Goal: Book appointment/travel/reservation

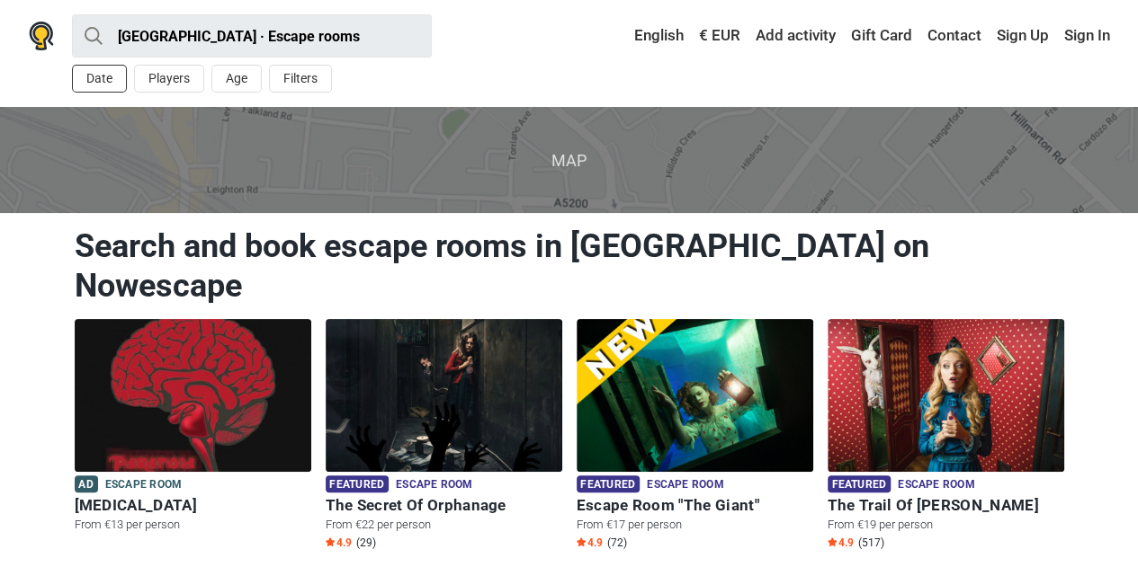
click at [95, 85] on button "Date" at bounding box center [99, 79] width 55 height 28
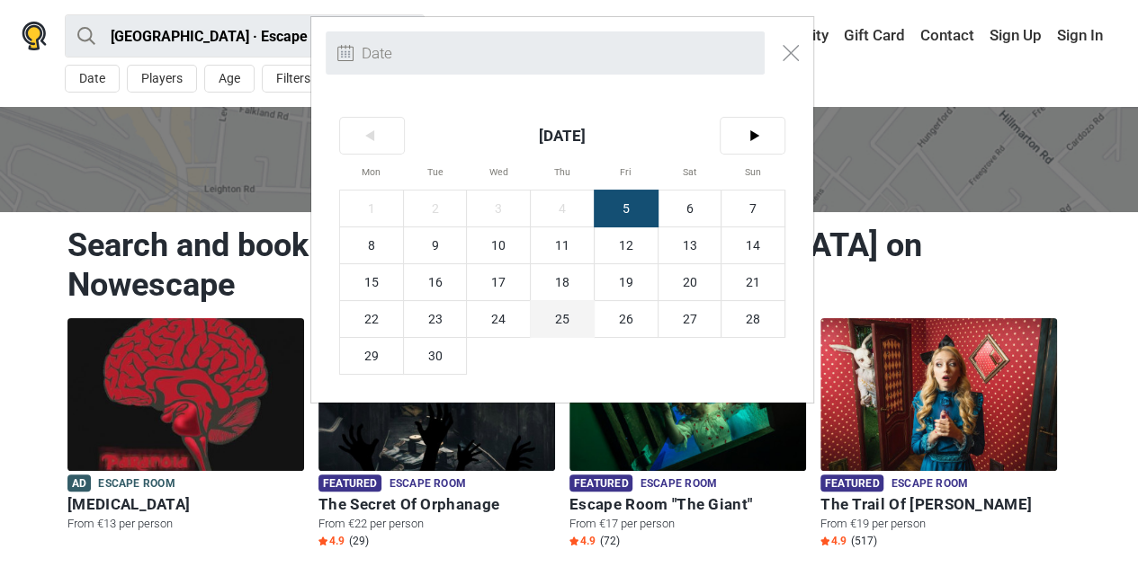
click at [566, 314] on span "25" at bounding box center [562, 319] width 63 height 36
type input "[DATE] (Thu)"
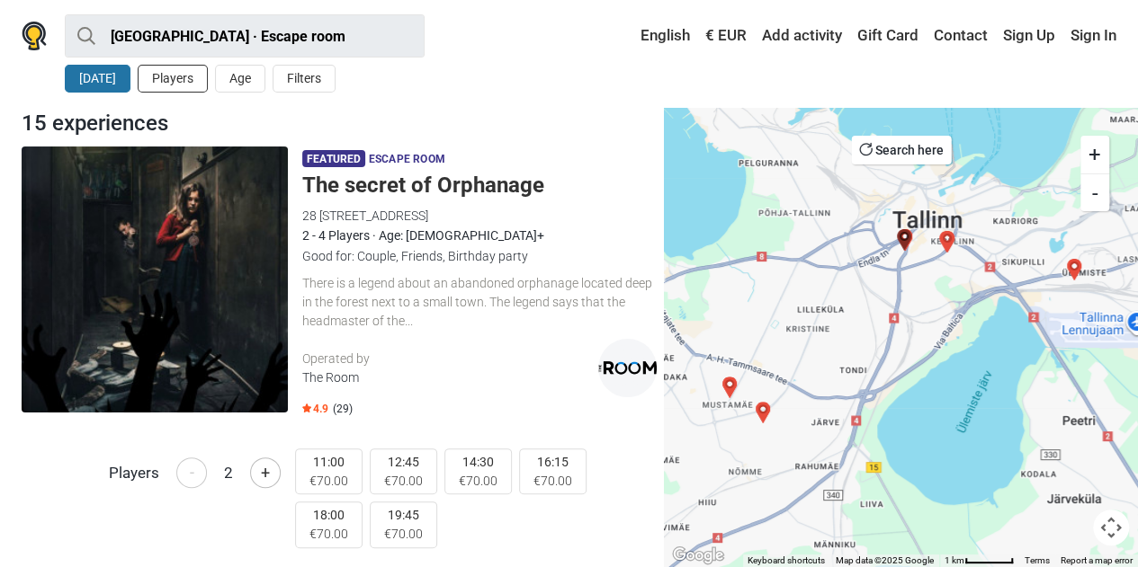
click at [183, 78] on button "Players" at bounding box center [173, 79] width 70 height 28
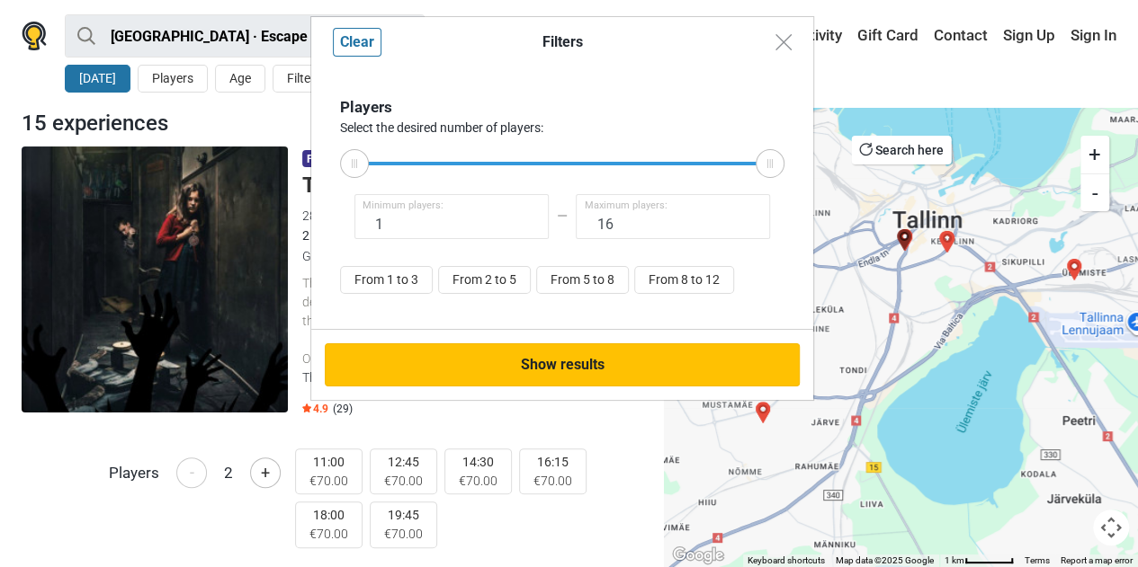
click at [572, 362] on button "Show results" at bounding box center [562, 365] width 475 height 43
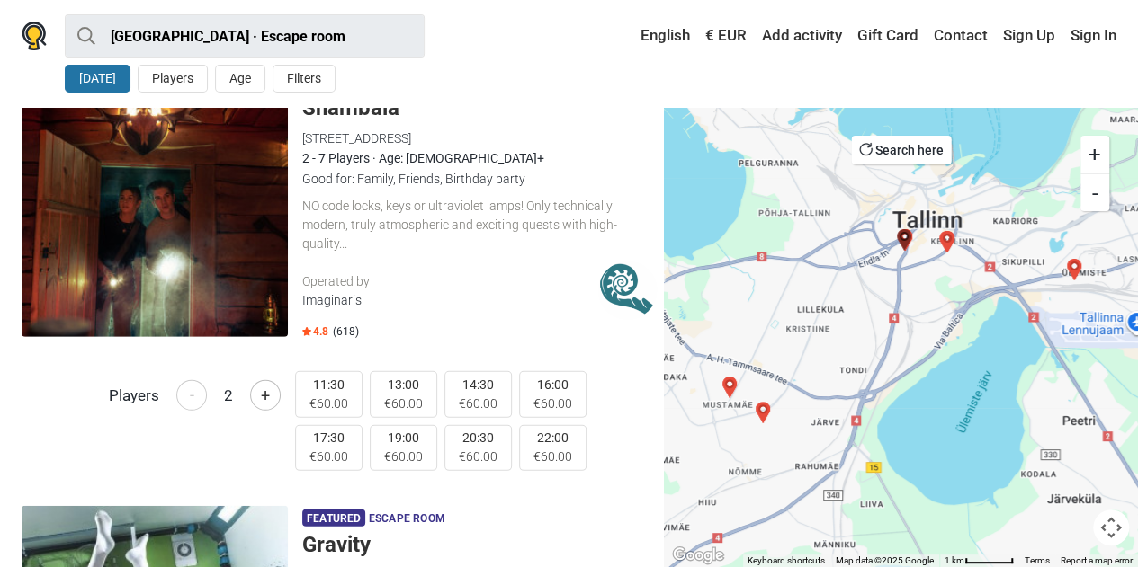
scroll to position [2462, 0]
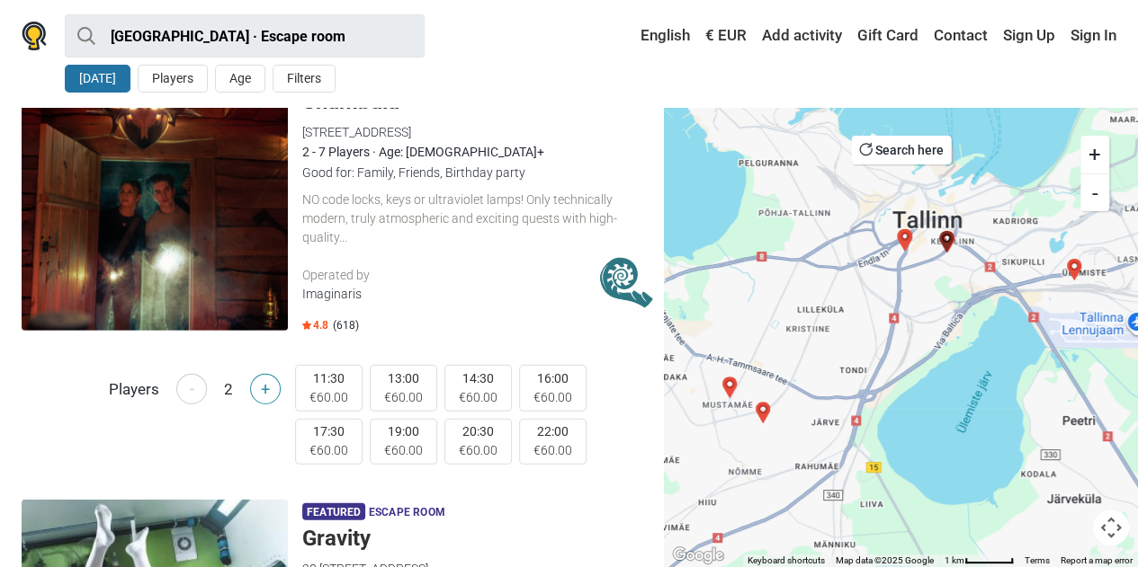
click at [263, 375] on button "+" at bounding box center [265, 389] width 31 height 31
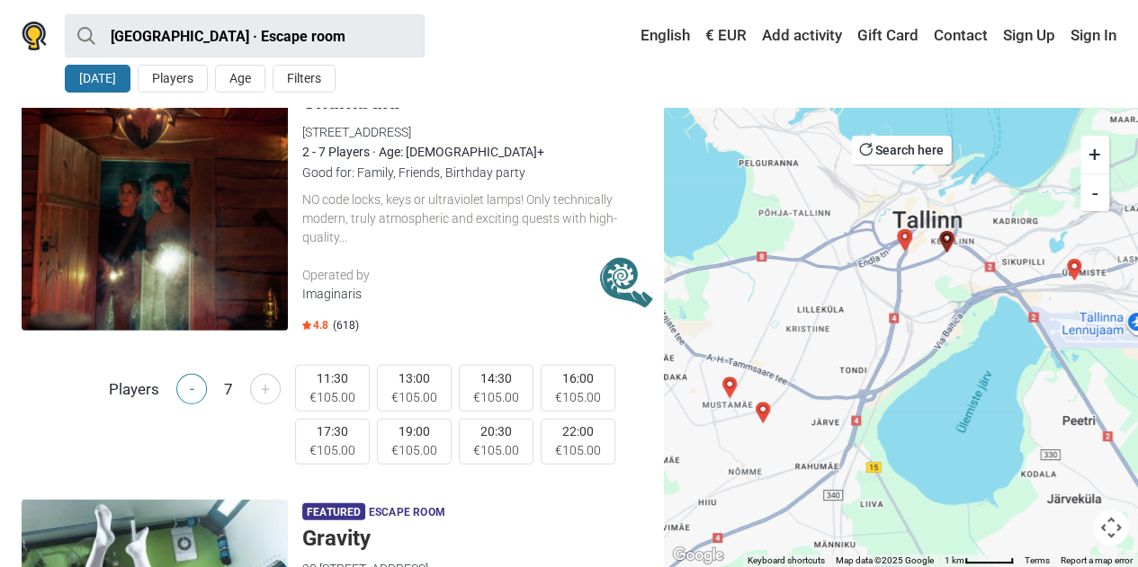
click at [185, 375] on button "-" at bounding box center [191, 389] width 31 height 31
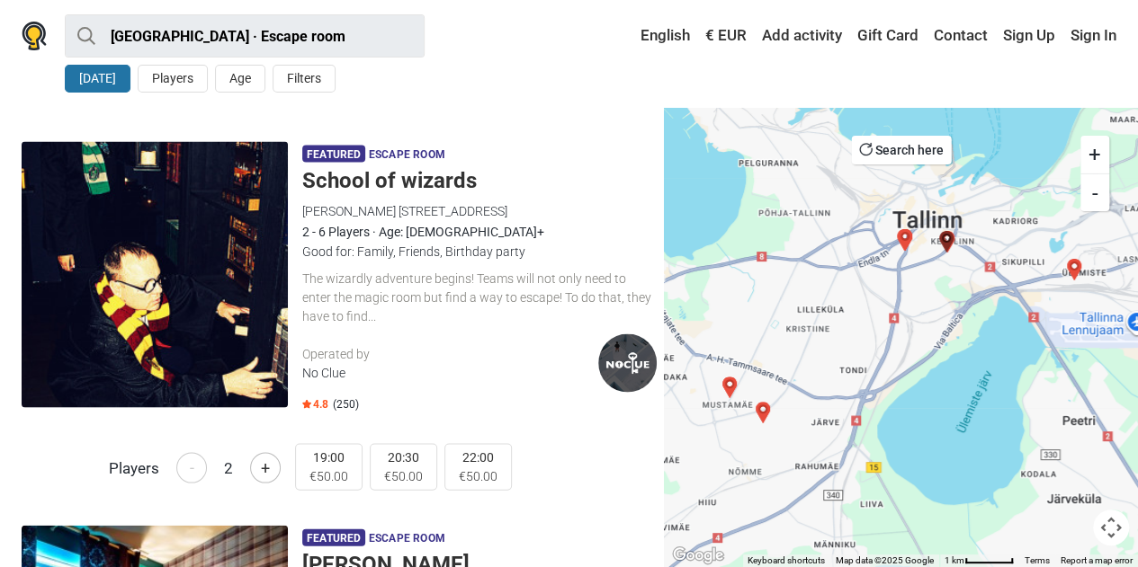
scroll to position [1653, 0]
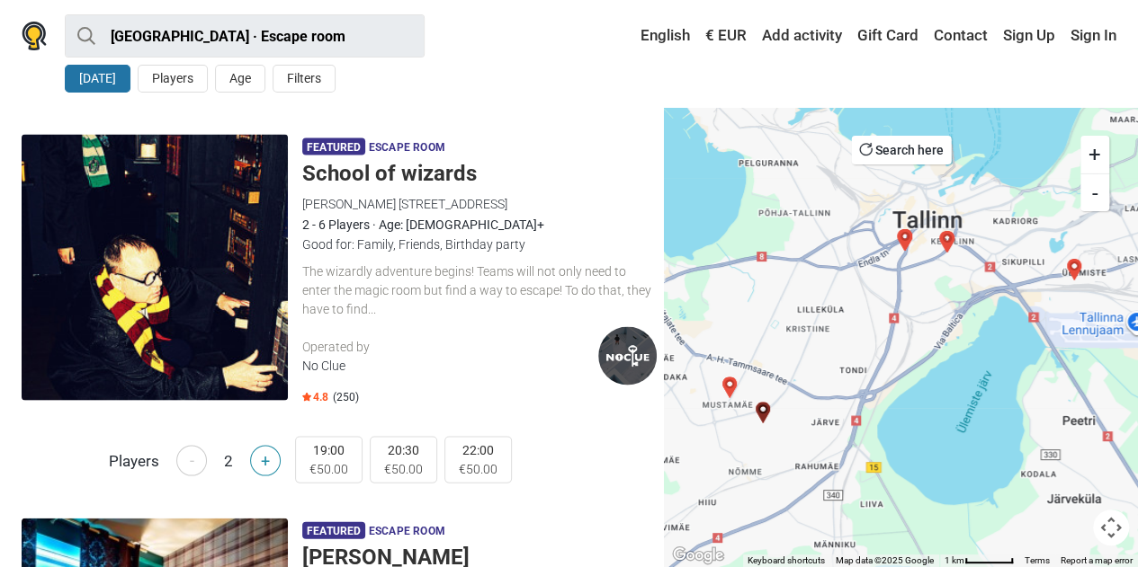
click at [266, 452] on button "+" at bounding box center [265, 460] width 31 height 31
click at [187, 451] on button "-" at bounding box center [191, 460] width 31 height 31
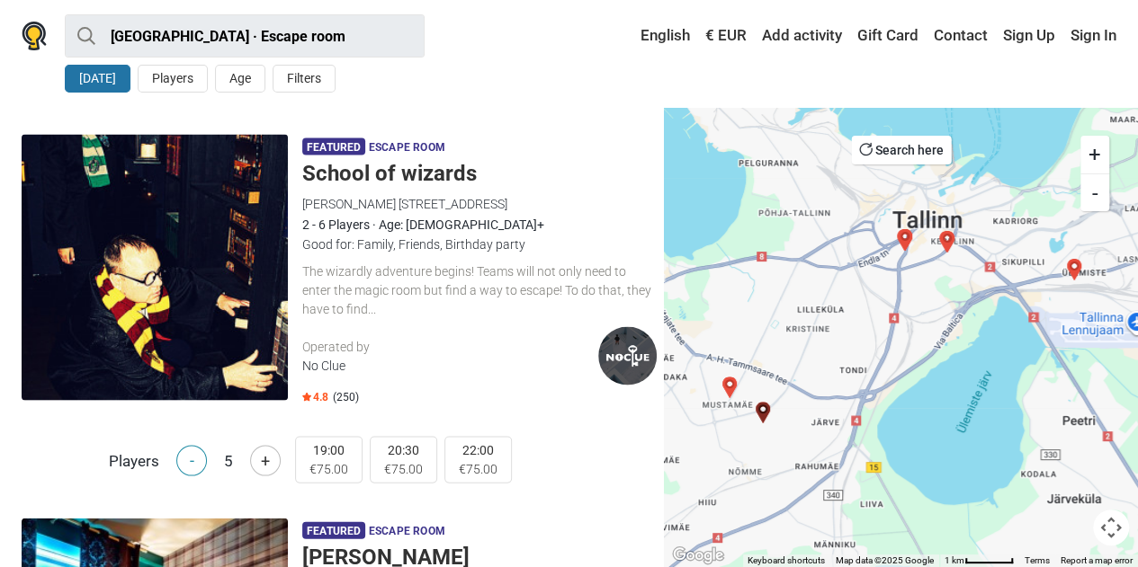
click at [187, 451] on button "-" at bounding box center [191, 460] width 31 height 31
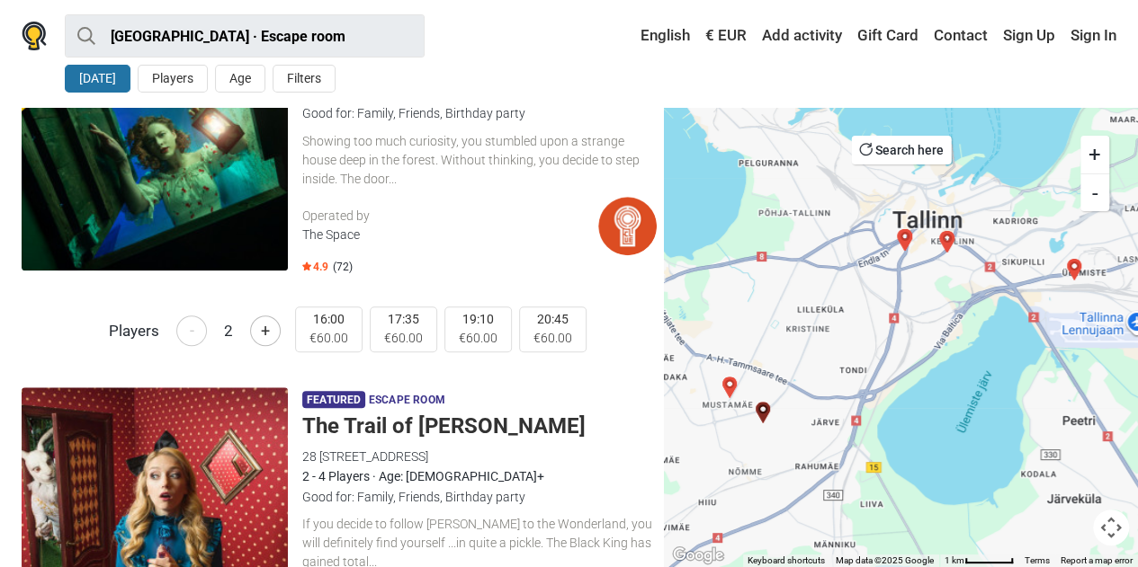
scroll to position [0, 0]
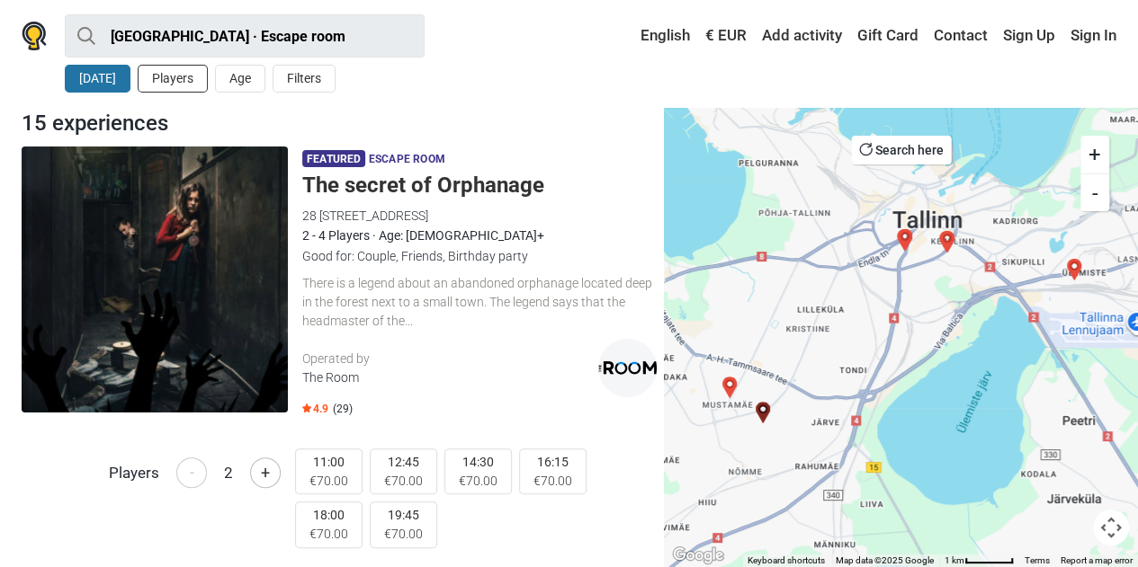
click at [169, 79] on button "Players" at bounding box center [173, 79] width 70 height 28
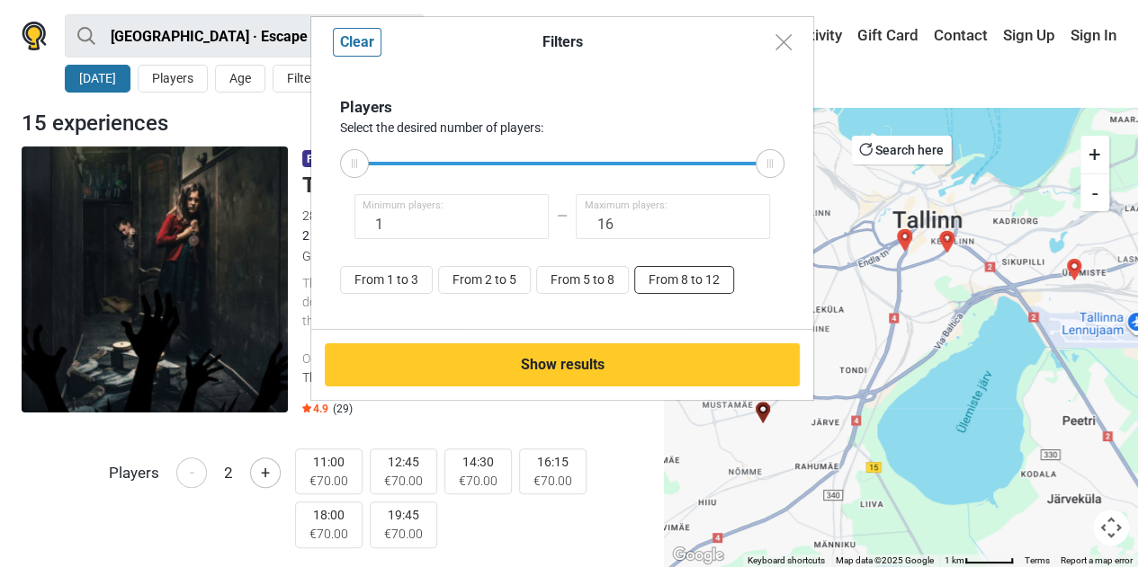
click at [703, 280] on button "From 8 to 12" at bounding box center [684, 280] width 100 height 28
type input "8"
type input "12"
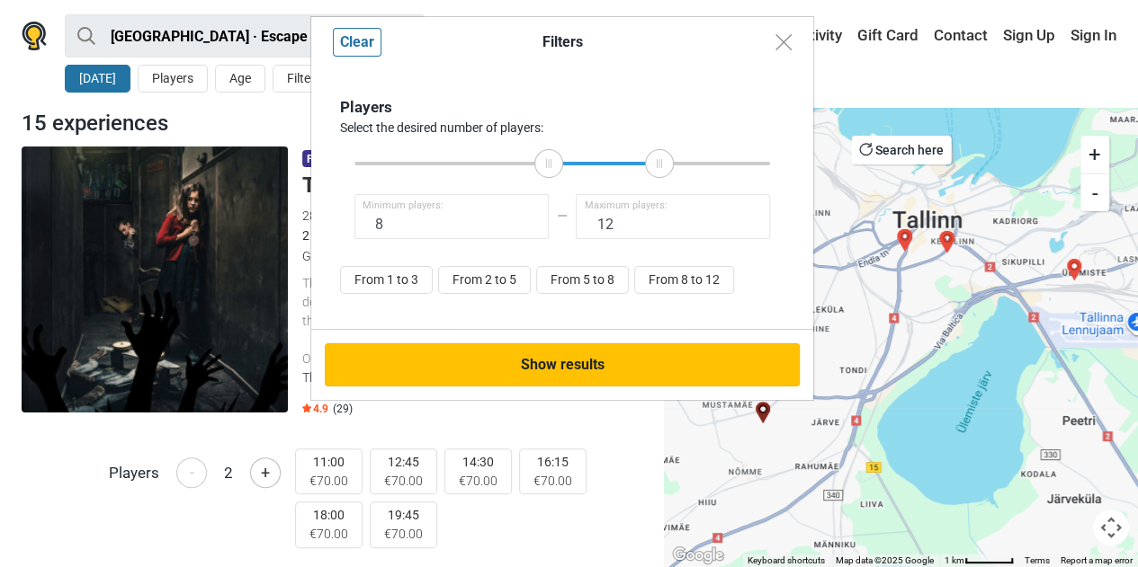
click at [665, 361] on button "Show results" at bounding box center [562, 365] width 475 height 43
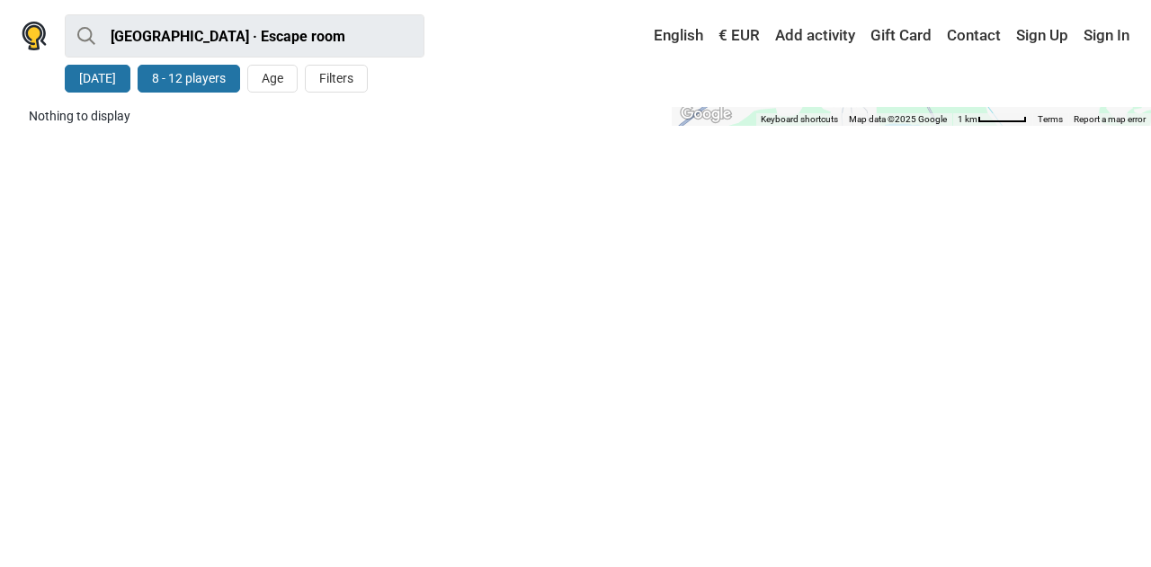
click at [210, 76] on button "8 - 12 players" at bounding box center [189, 79] width 103 height 28
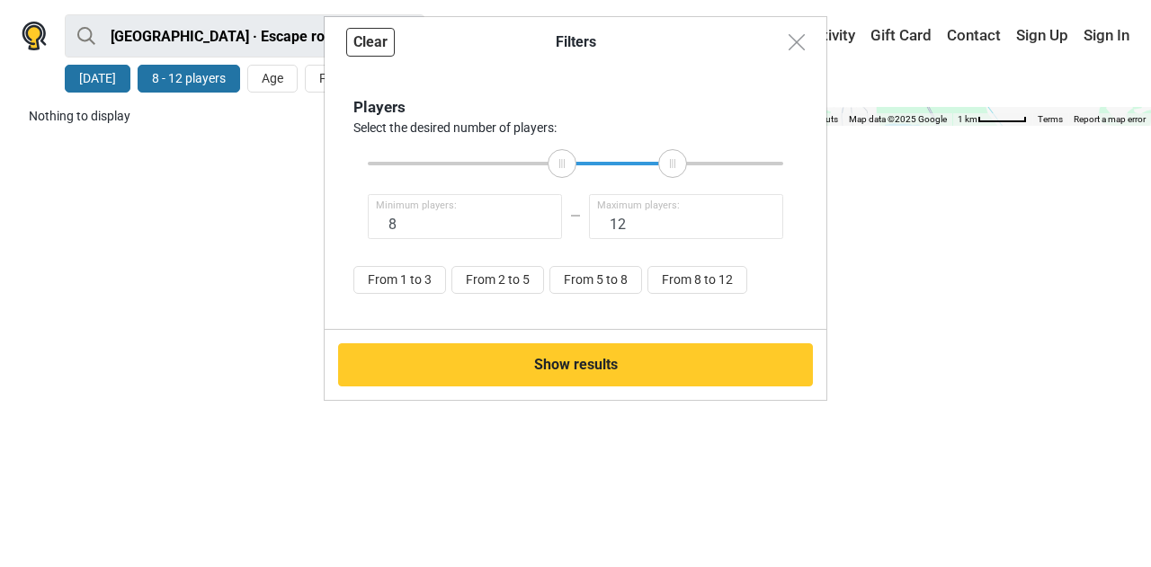
click at [385, 45] on button "Clear" at bounding box center [370, 42] width 49 height 29
type input "1"
type input "16"
click at [385, 45] on button "Clear" at bounding box center [370, 42] width 49 height 29
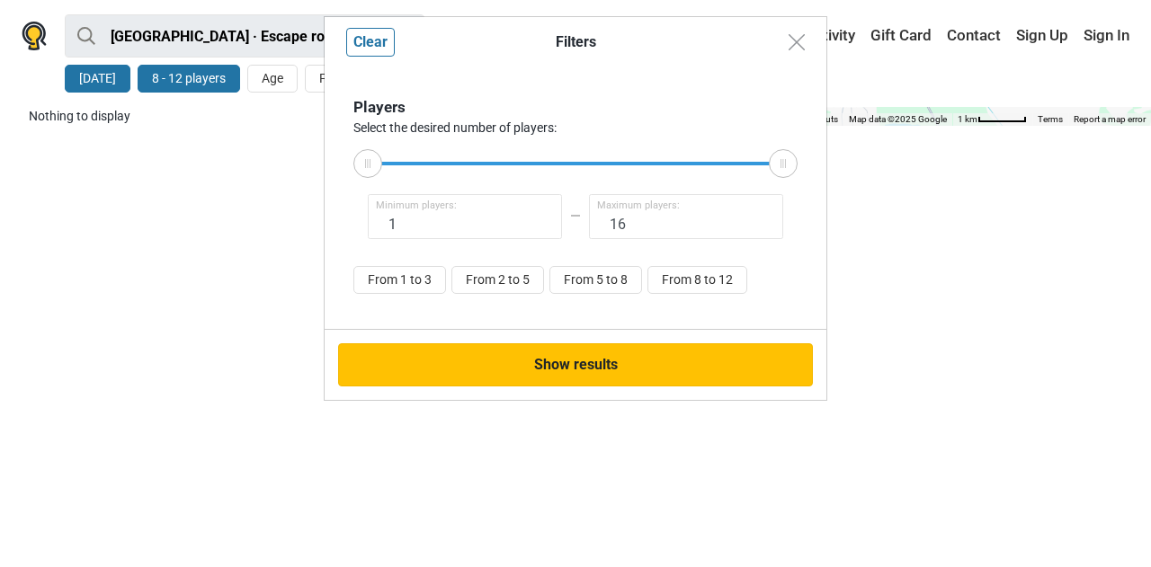
click at [629, 364] on button "Show results" at bounding box center [575, 365] width 475 height 43
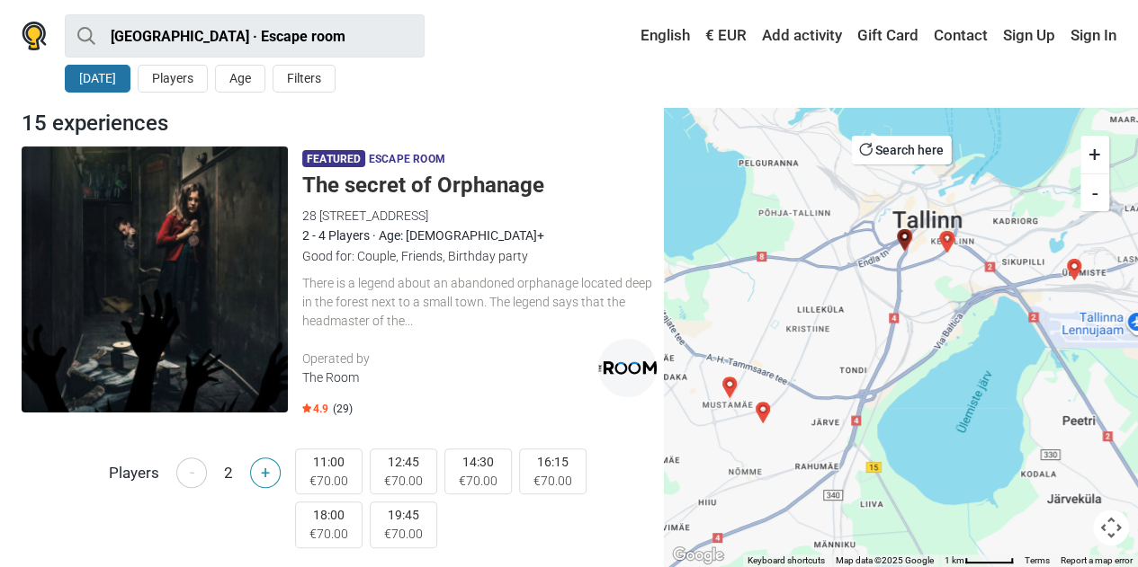
click at [269, 474] on button "+" at bounding box center [265, 473] width 31 height 31
click at [183, 478] on button "-" at bounding box center [191, 473] width 31 height 31
